Goal: Register for event/course

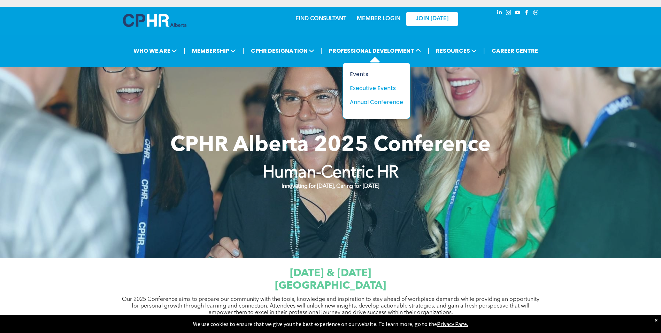
click at [363, 76] on div "Events" at bounding box center [374, 74] width 48 height 9
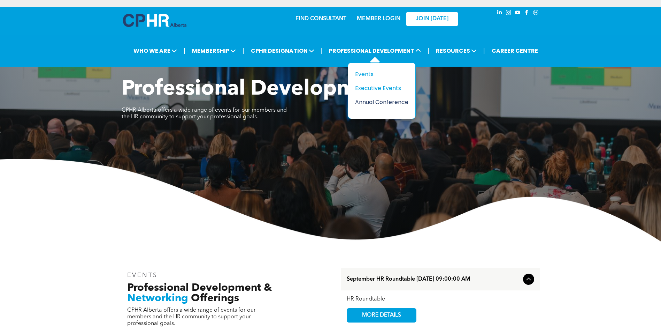
click at [370, 100] on div "Annual Conference" at bounding box center [379, 102] width 48 height 9
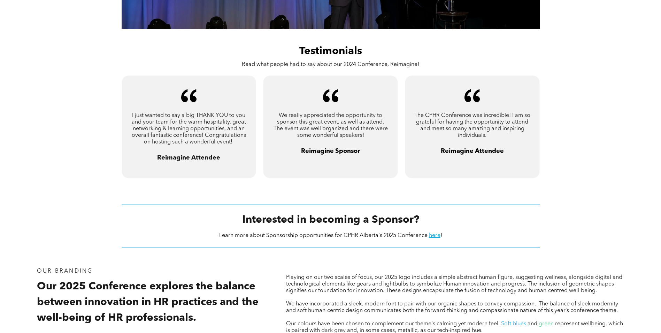
scroll to position [279, 0]
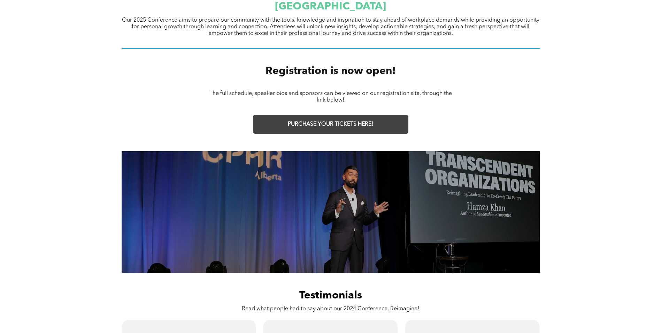
click at [355, 117] on link "PURCHASE YOUR TICKETS HERE!" at bounding box center [330, 124] width 155 height 19
